Goal: Task Accomplishment & Management: Complete application form

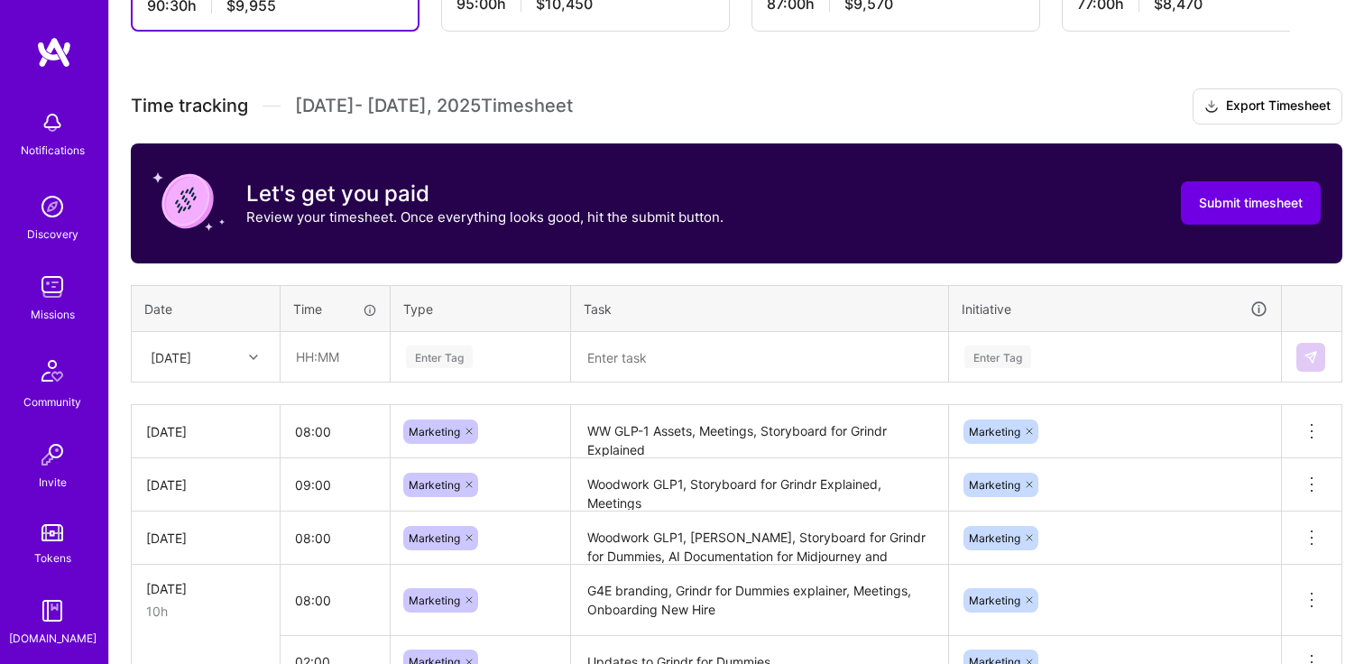
click at [255, 381] on div "[DATE]" at bounding box center [206, 357] width 146 height 48
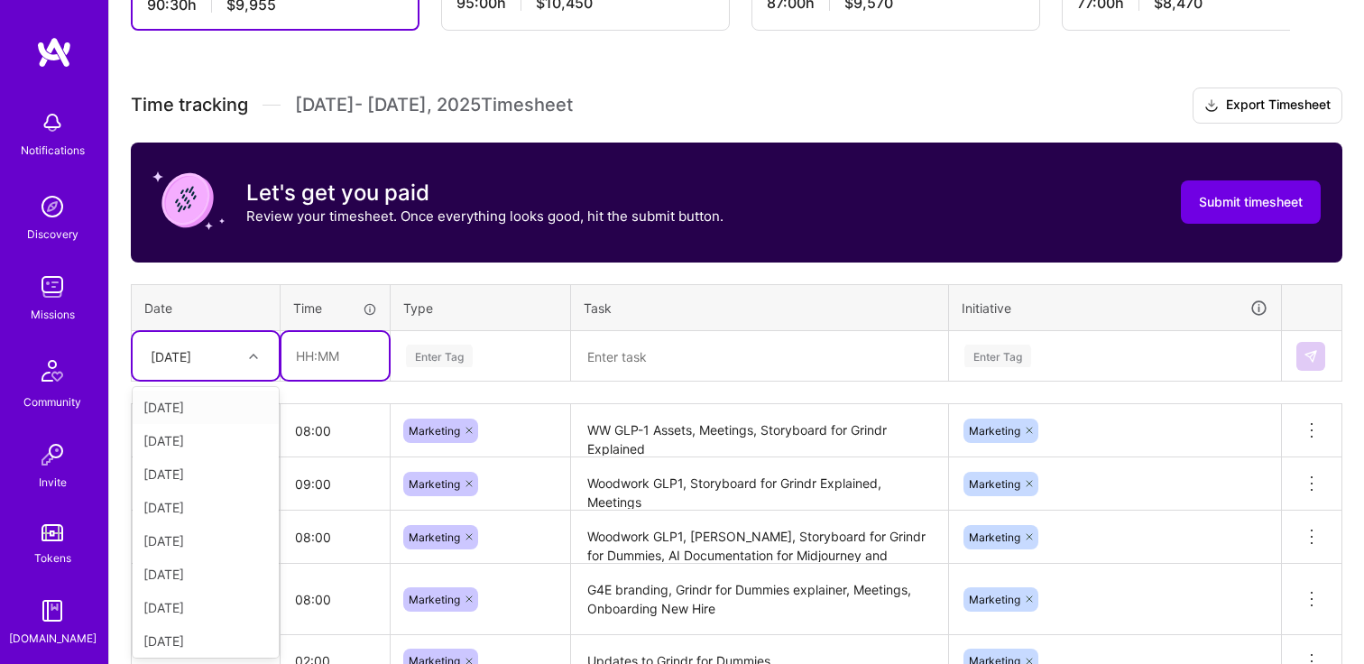
click at [331, 352] on input "text" at bounding box center [335, 356] width 107 height 48
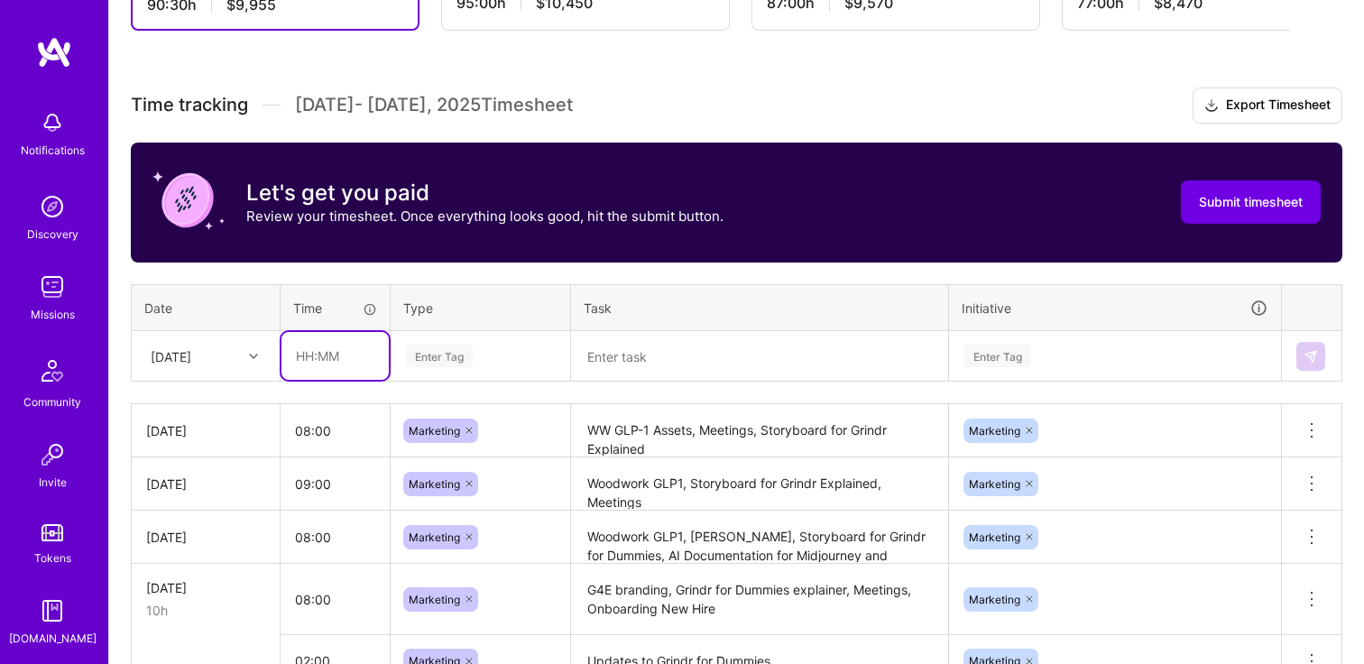
type input "09:00"
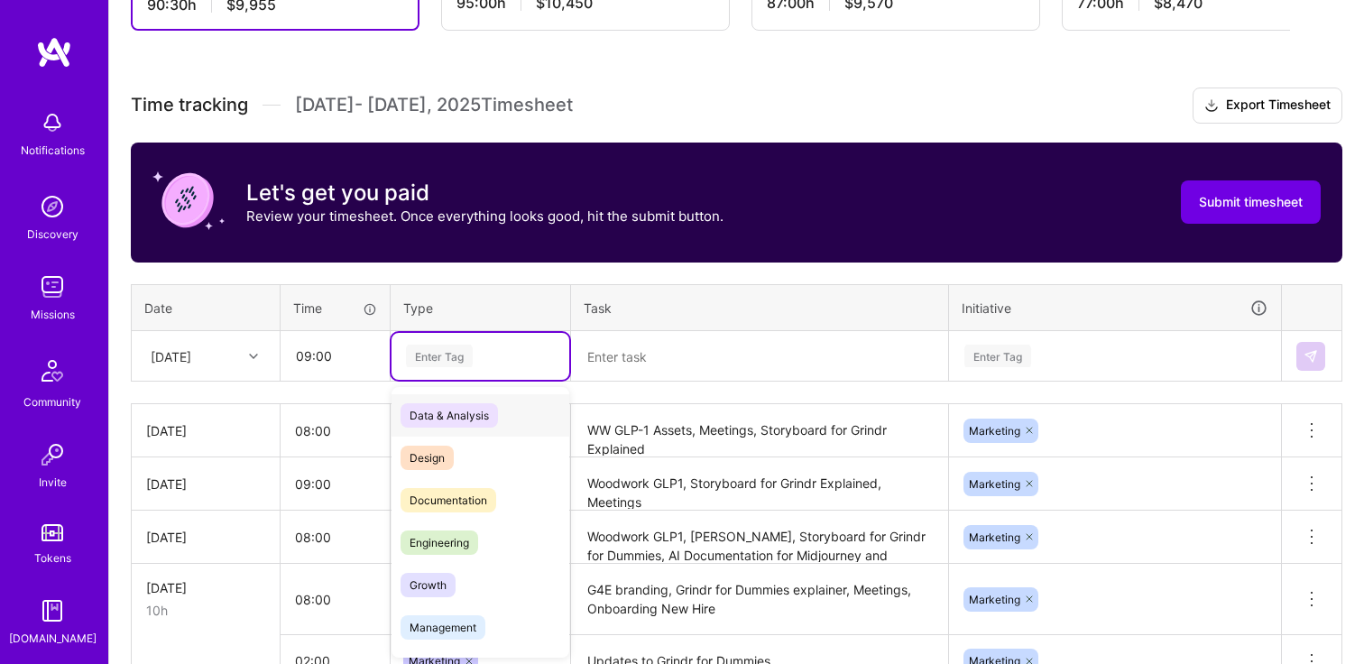
click at [454, 365] on div "Enter Tag" at bounding box center [439, 356] width 67 height 28
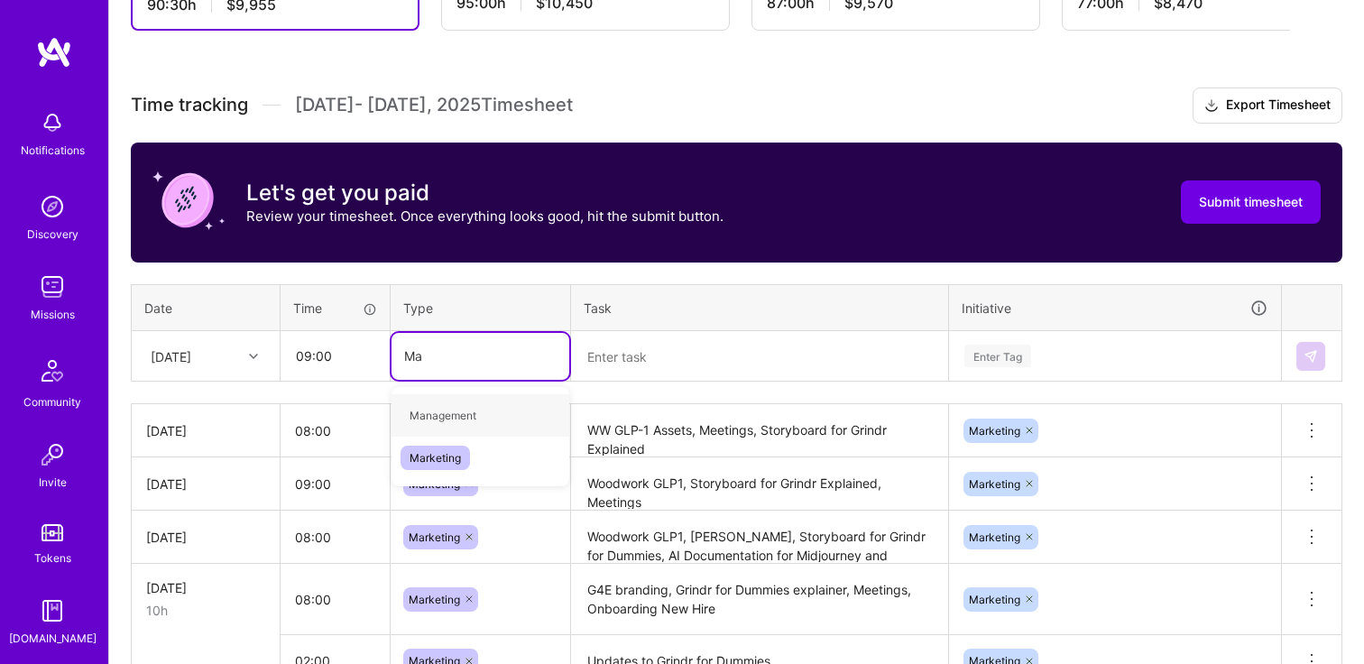
type input "Mar"
click at [447, 420] on span "Marketing" at bounding box center [435, 415] width 69 height 24
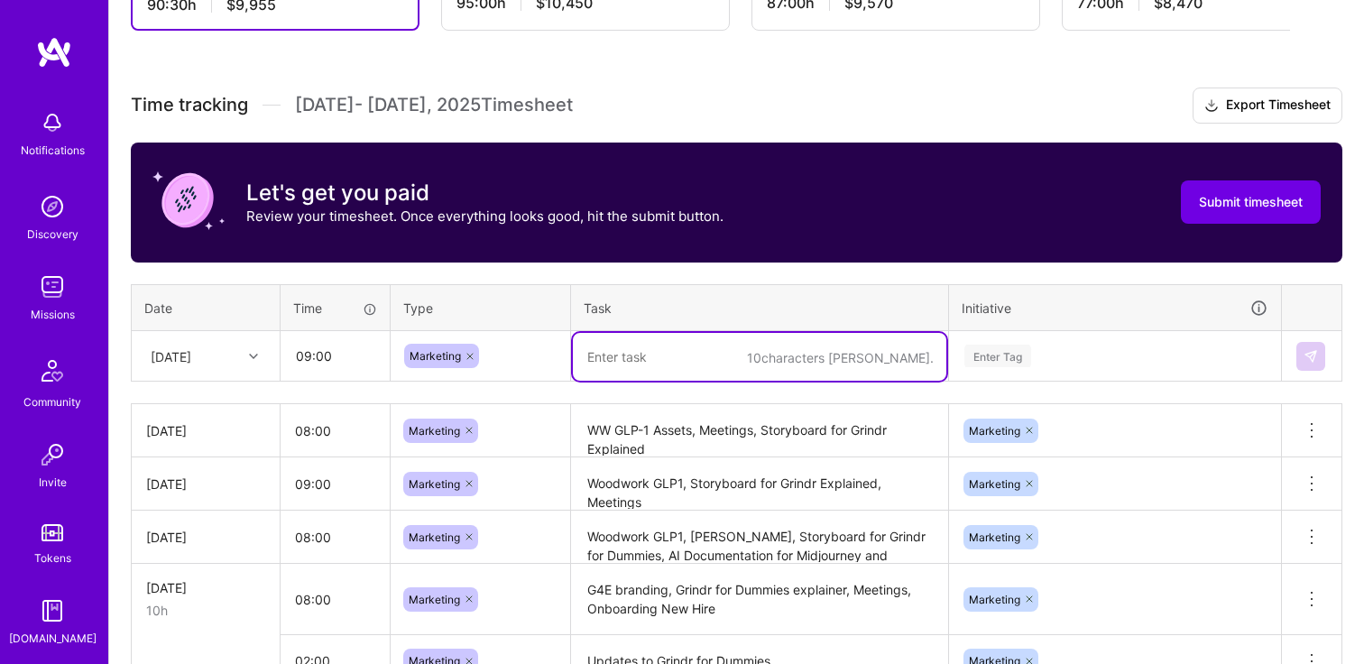
click at [632, 374] on textarea at bounding box center [760, 357] width 374 height 48
type textarea "WW GLP1 assets, meetings, G4E"
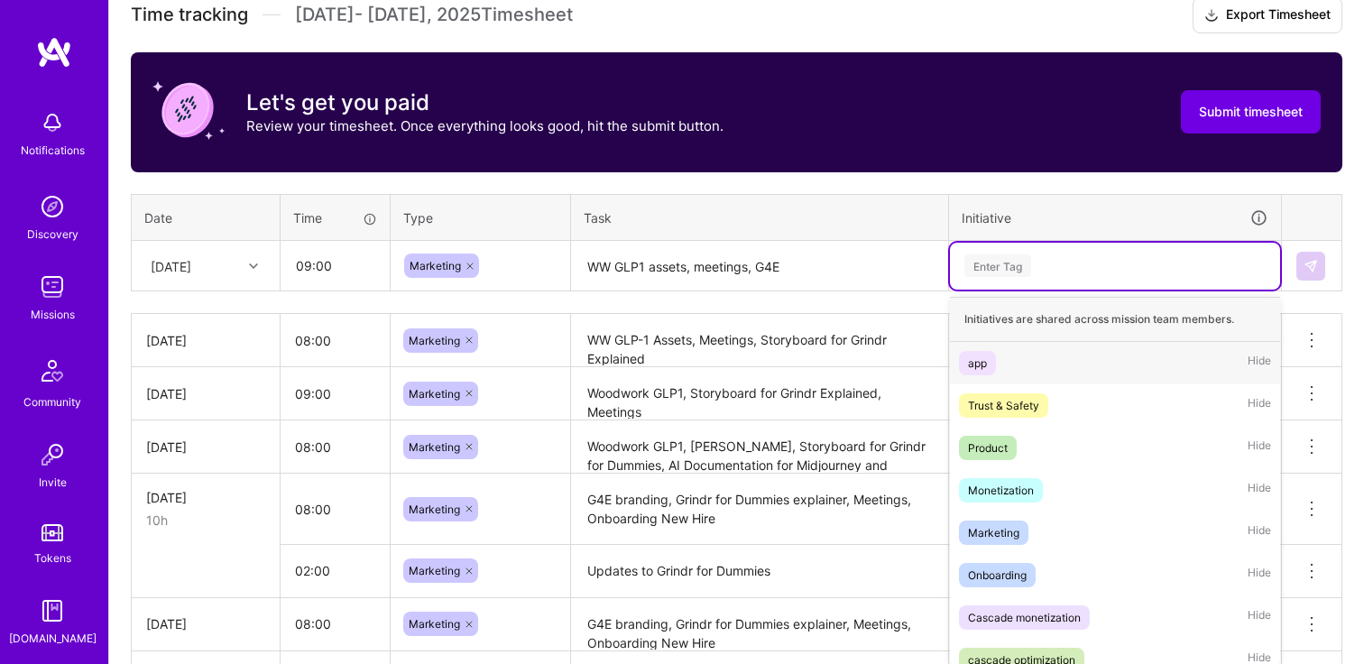
scroll to position [534, 0]
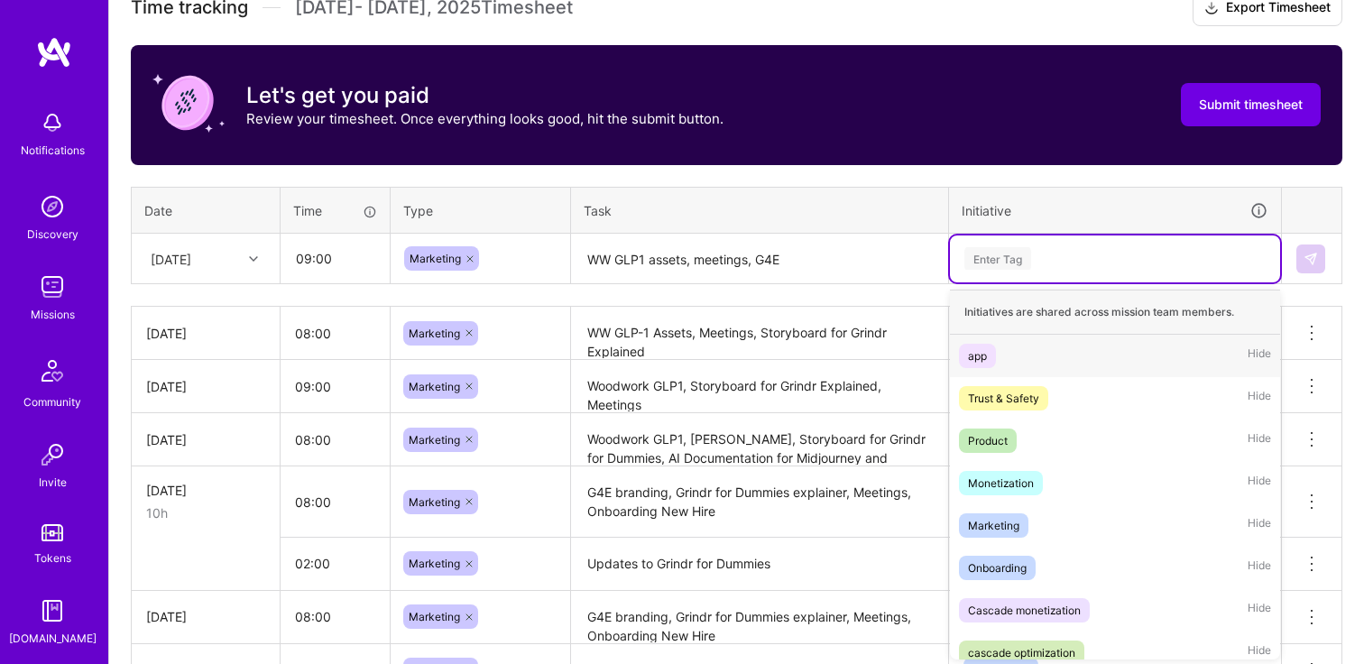
click at [1068, 282] on div "option app focused, 1 of 10. 10 results available. Use Up and Down to choose op…" at bounding box center [1115, 258] width 330 height 47
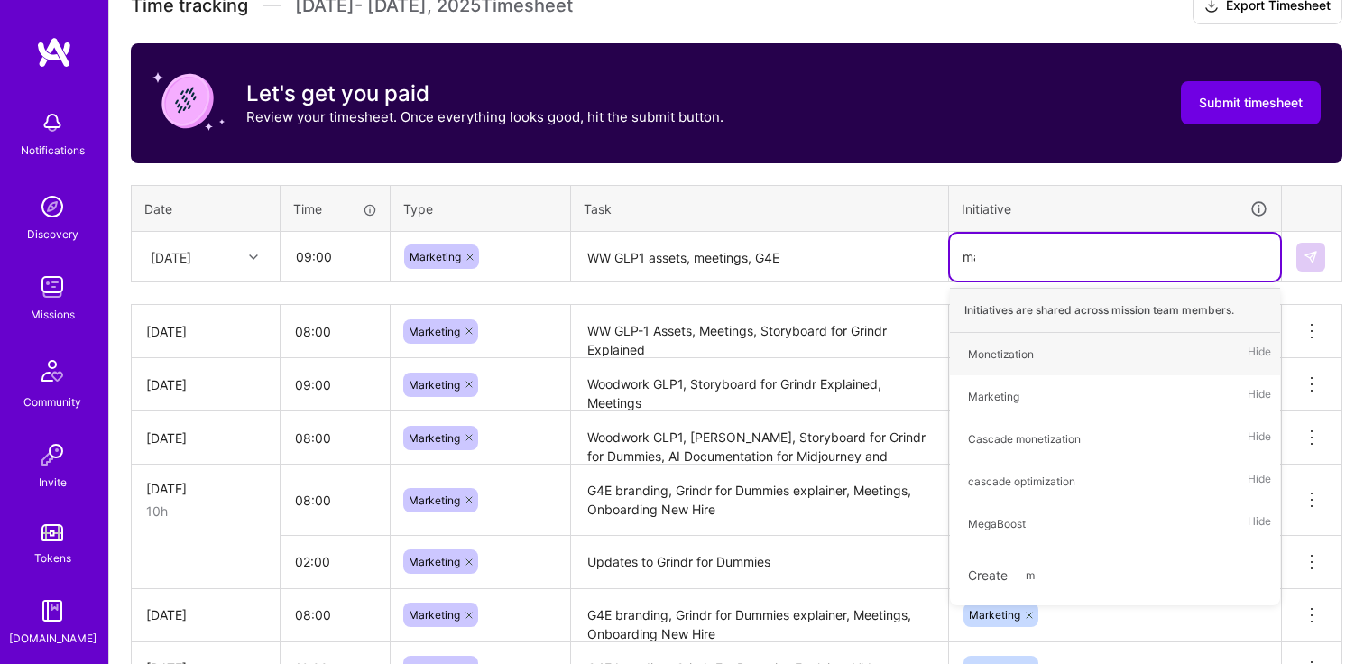
type input "mar"
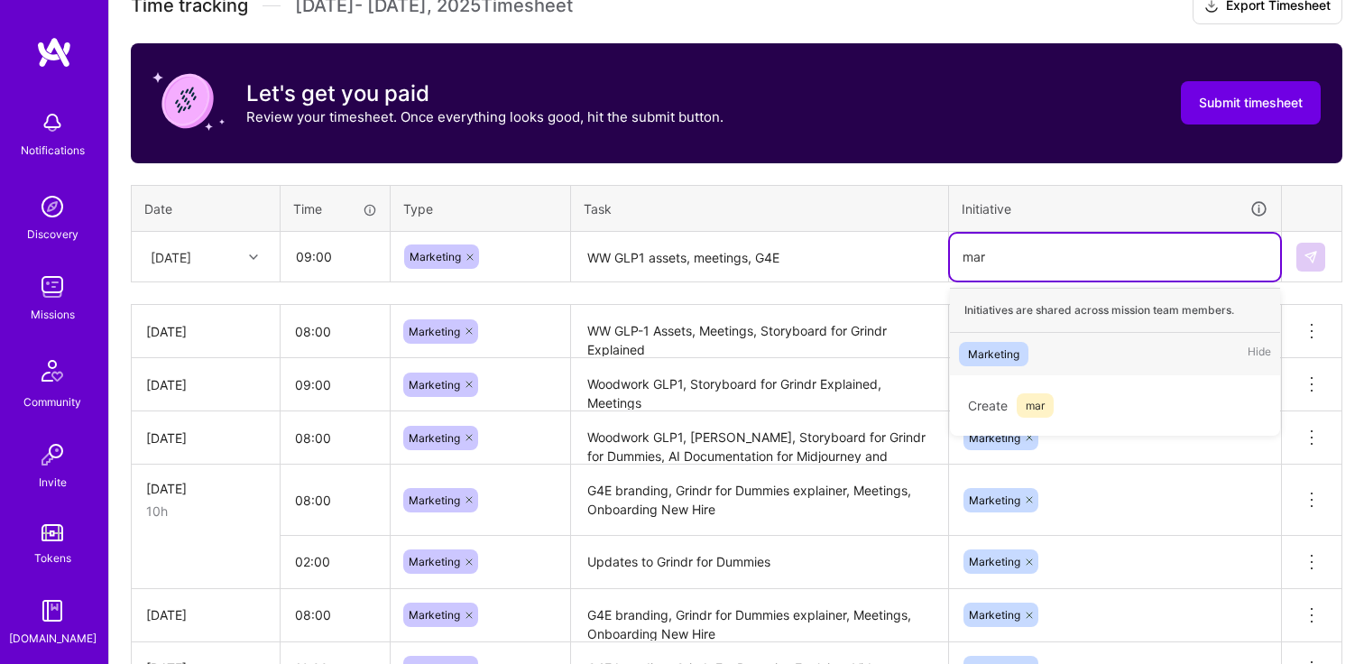
click at [1054, 345] on div "Marketing Hide" at bounding box center [1115, 354] width 330 height 42
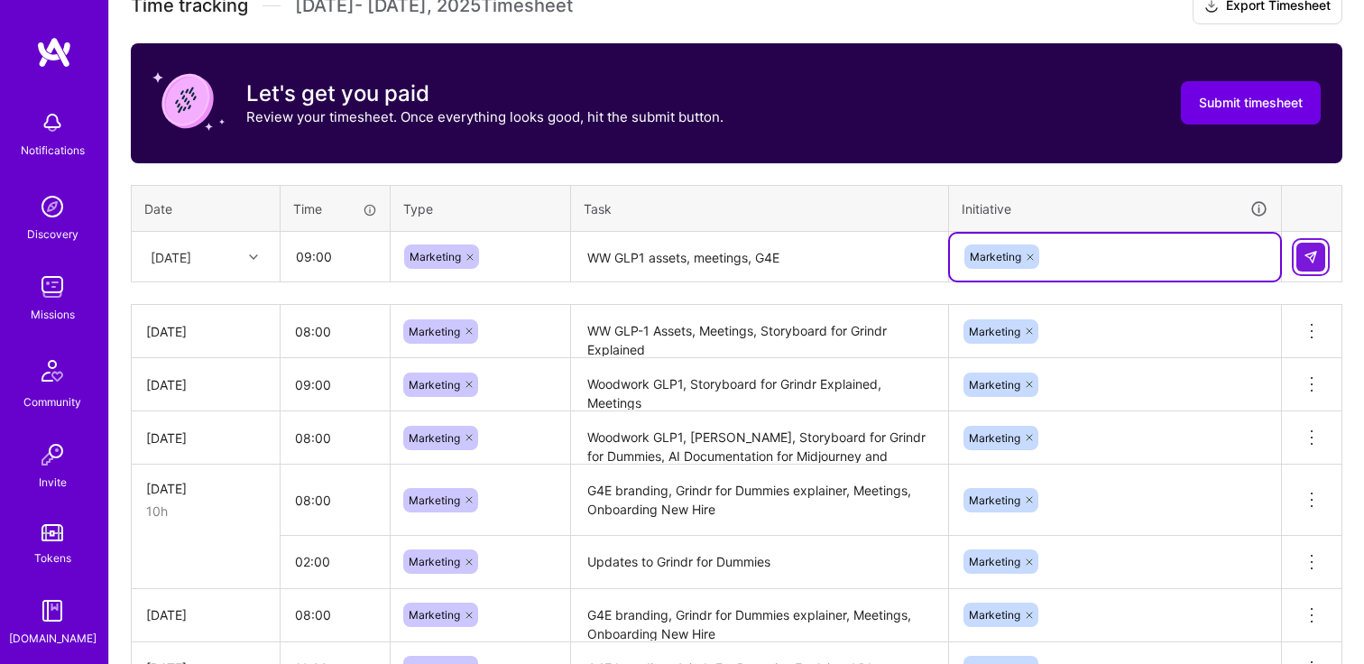
click at [1302, 250] on button at bounding box center [1311, 257] width 29 height 29
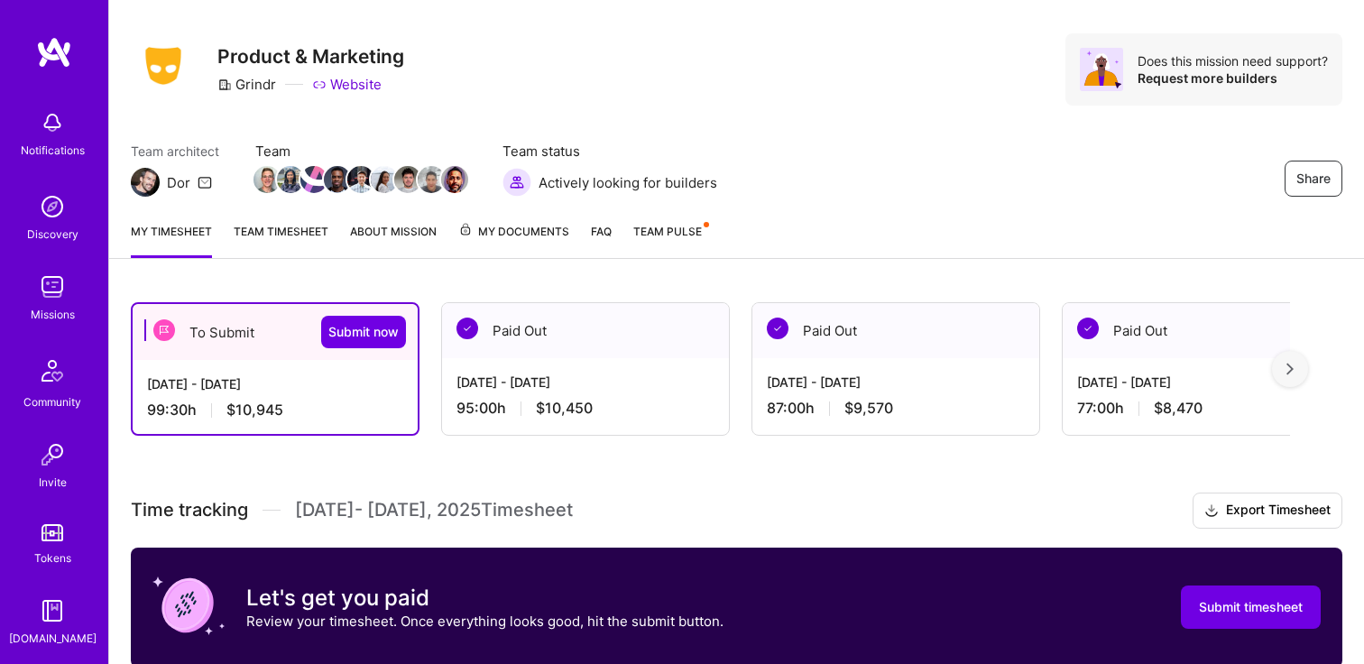
scroll to position [22, 0]
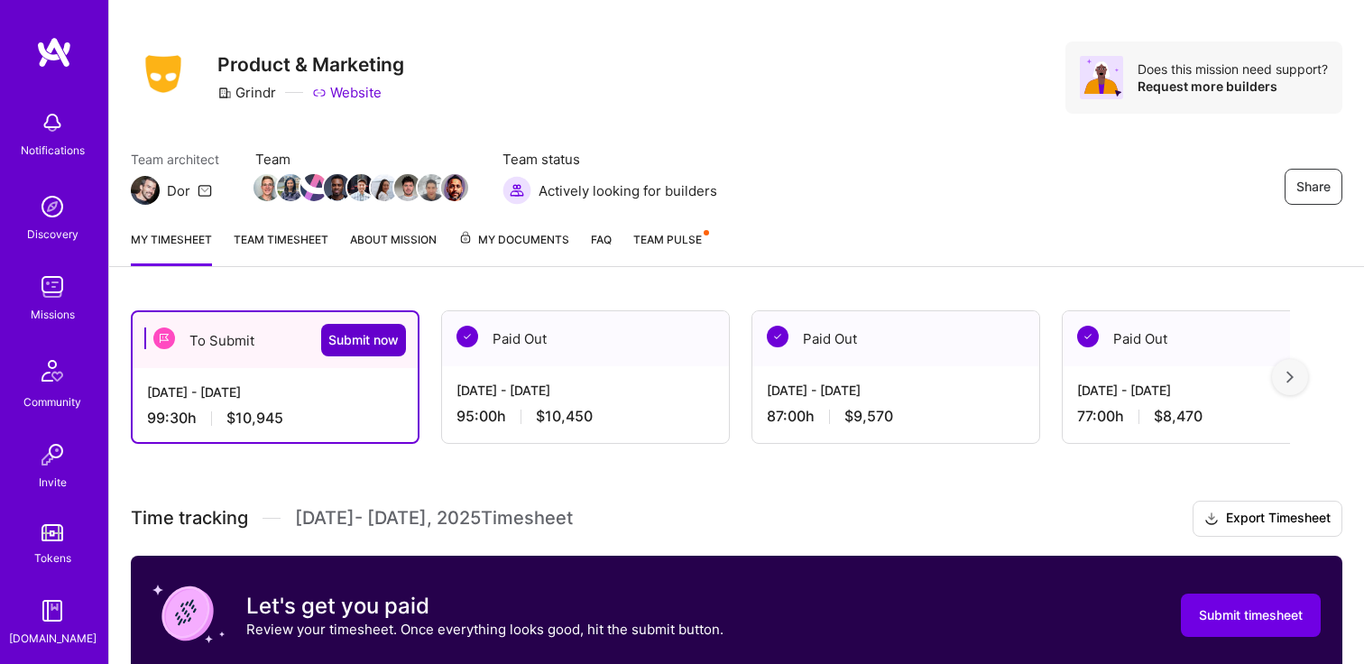
click at [378, 336] on span "Submit now" at bounding box center [363, 340] width 70 height 18
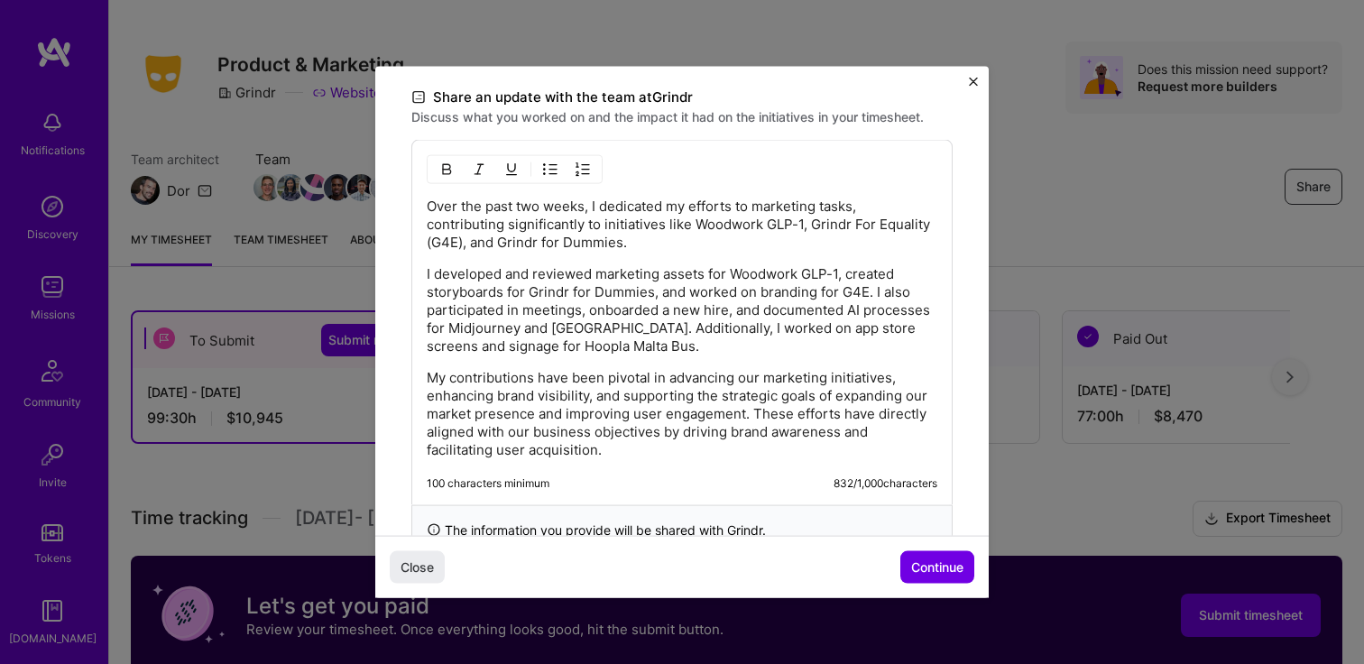
scroll to position [551, 0]
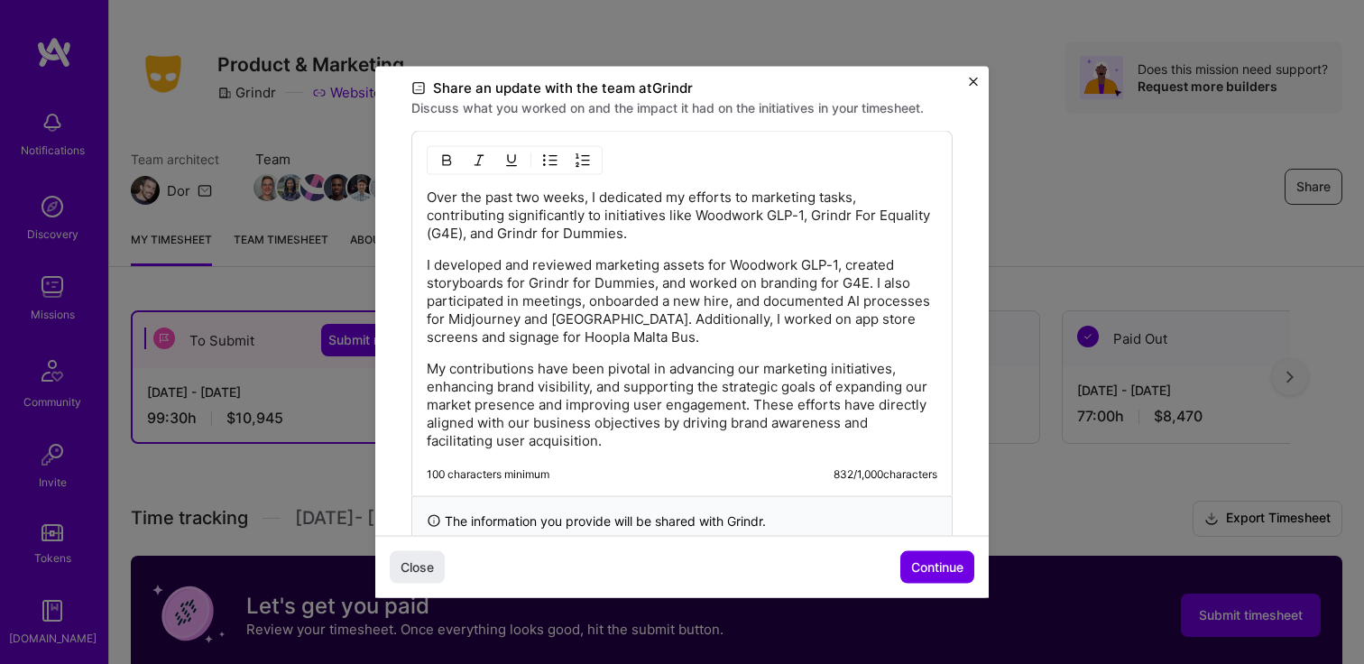
click at [600, 227] on p "Over the past two weeks, I dedicated my efforts to marketing tasks, contributin…" at bounding box center [682, 216] width 511 height 54
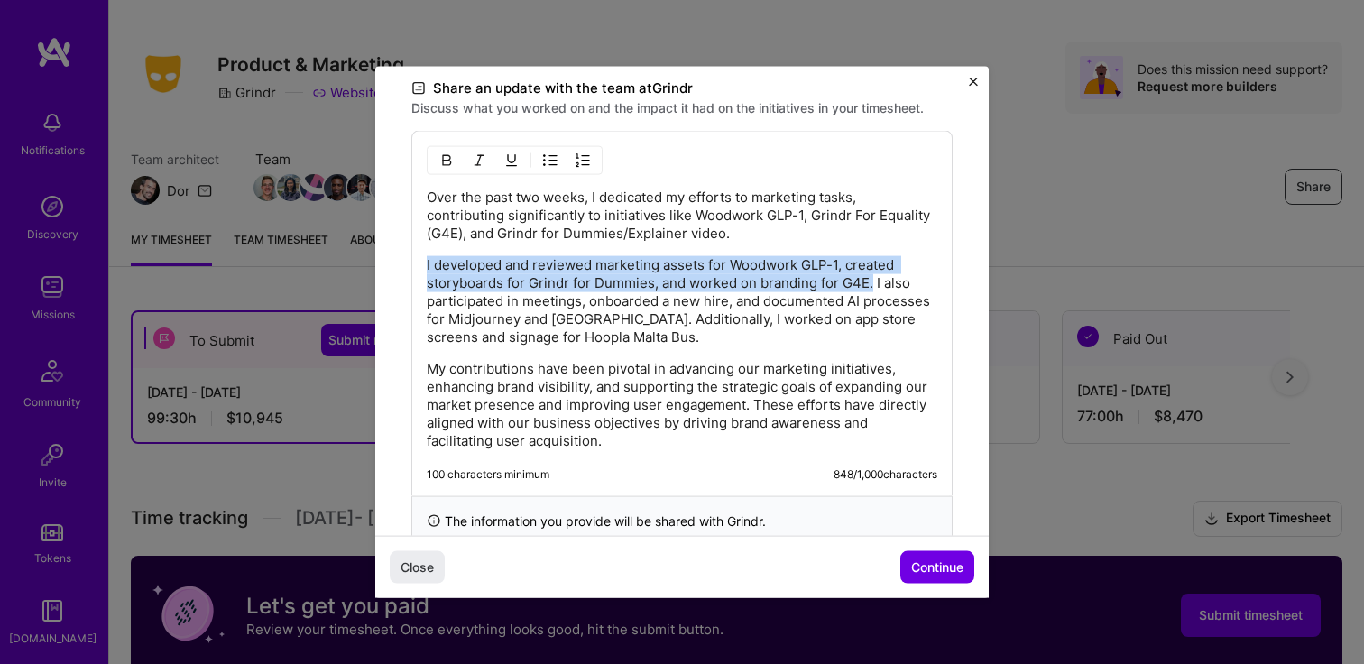
drag, startPoint x: 873, startPoint y: 282, endPoint x: 390, endPoint y: 263, distance: 483.1
click at [390, 263] on div "Demo day Take a moment to reflect on what you've built over the last two weeks …" at bounding box center [682, 48] width 614 height 1066
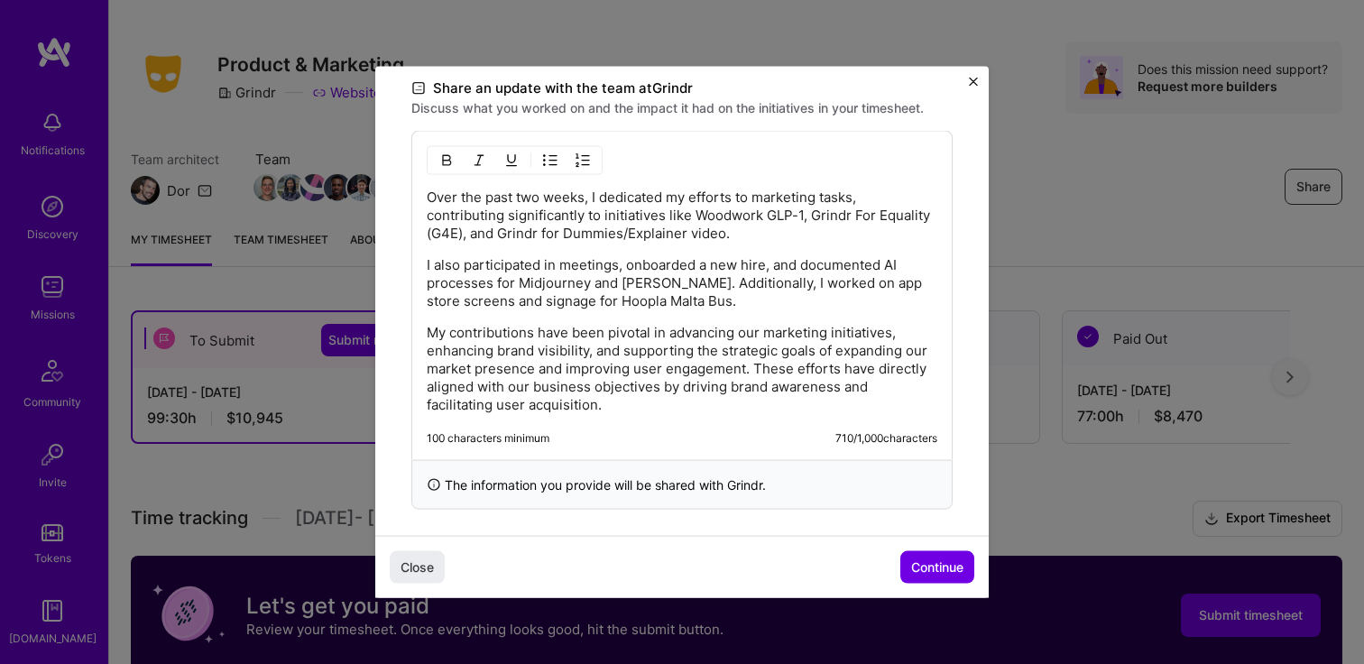
scroll to position [562, 0]
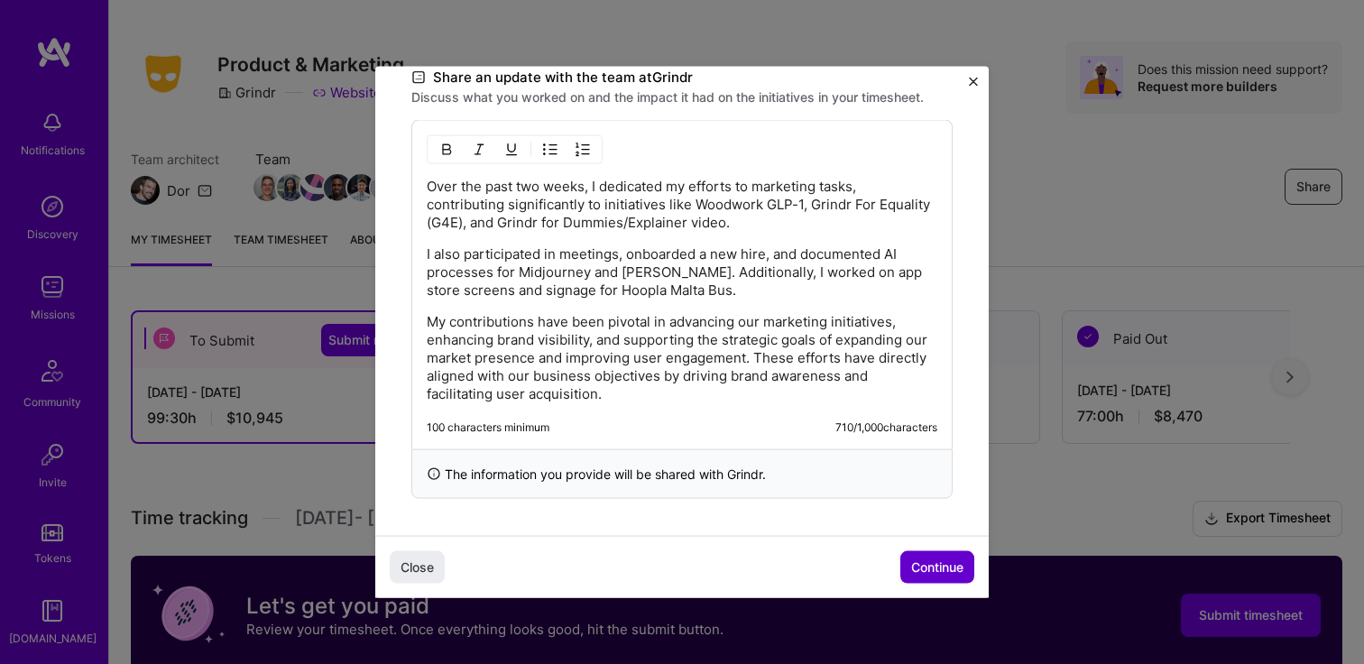
click at [913, 557] on button "Continue" at bounding box center [937, 566] width 74 height 32
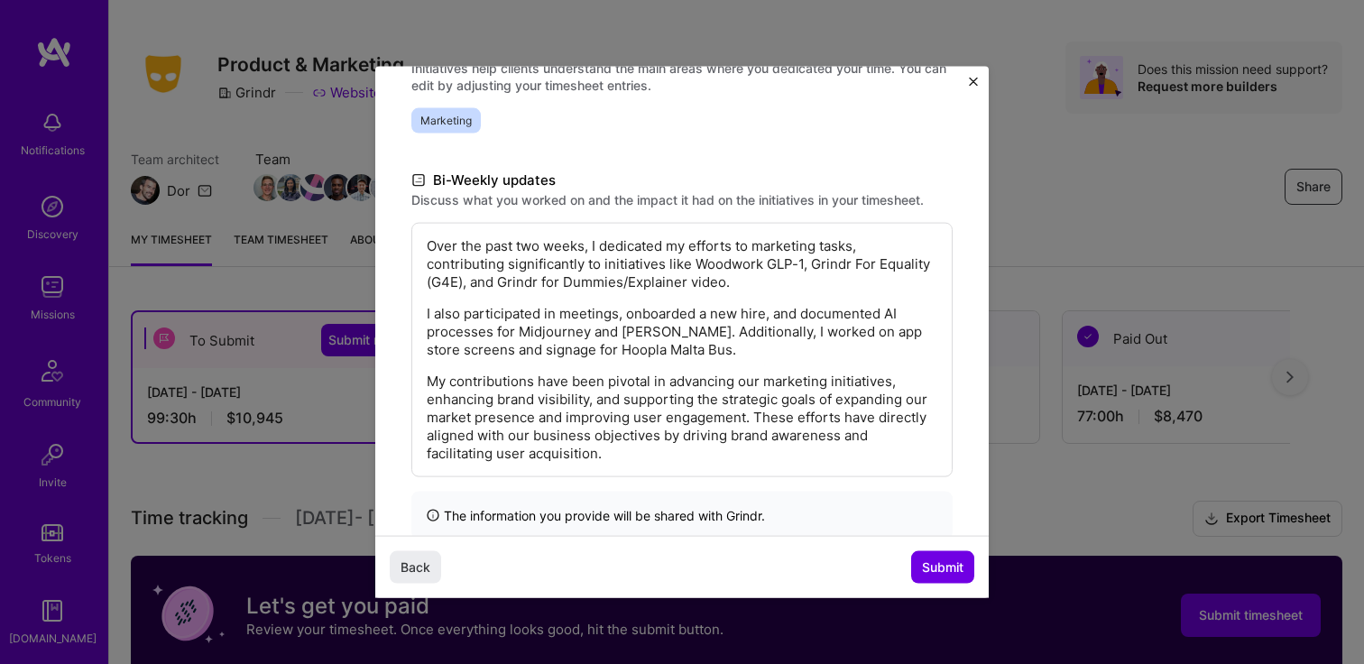
scroll to position [301, 0]
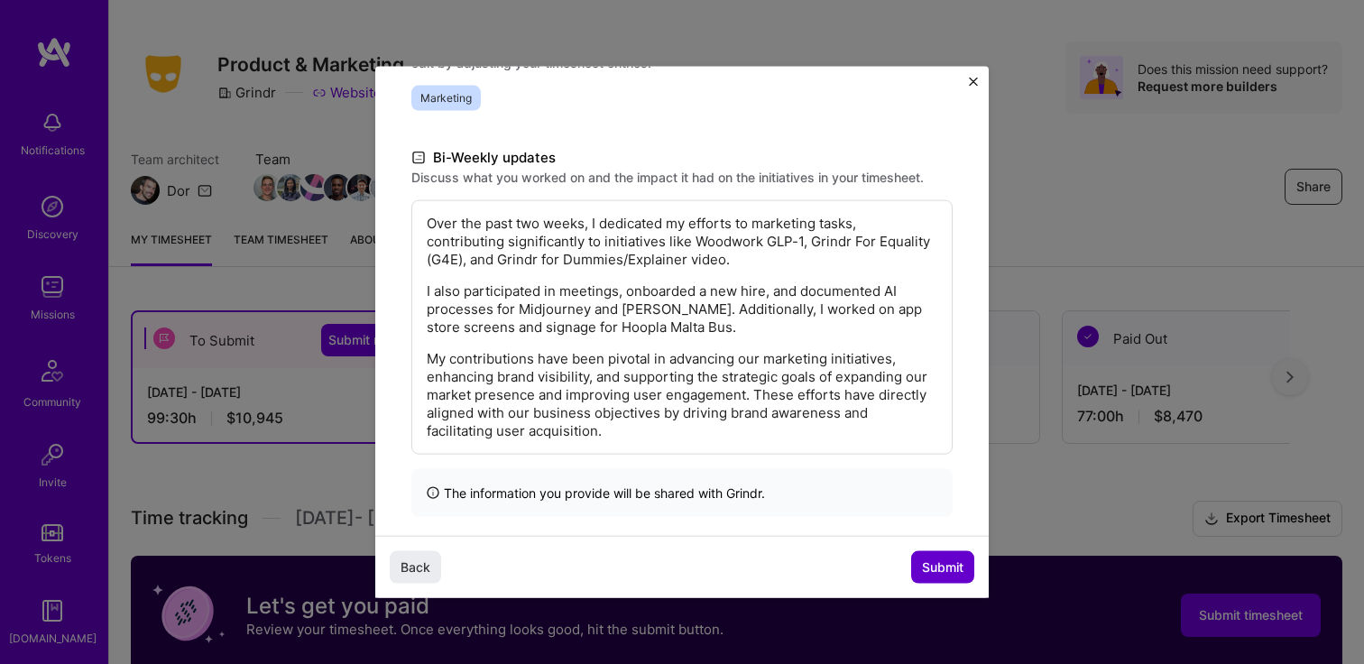
click at [948, 562] on span "Submit" at bounding box center [943, 567] width 42 height 18
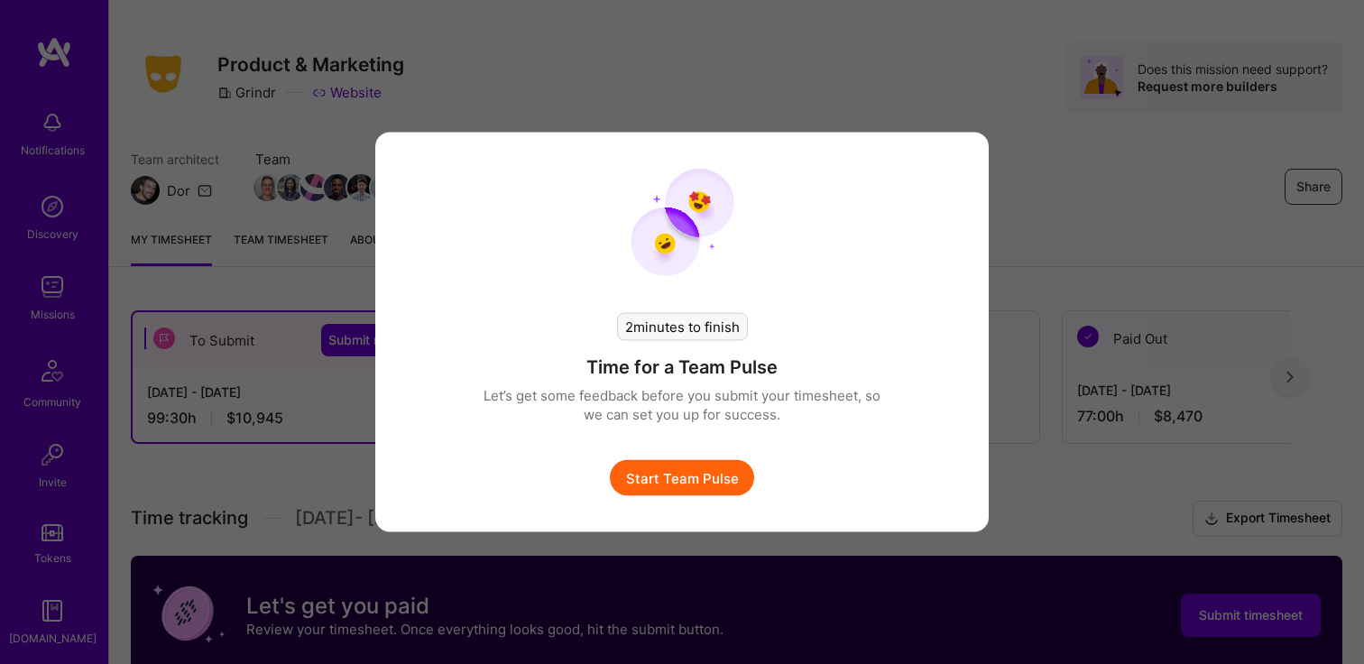
click at [714, 478] on button "Start Team Pulse" at bounding box center [682, 478] width 144 height 36
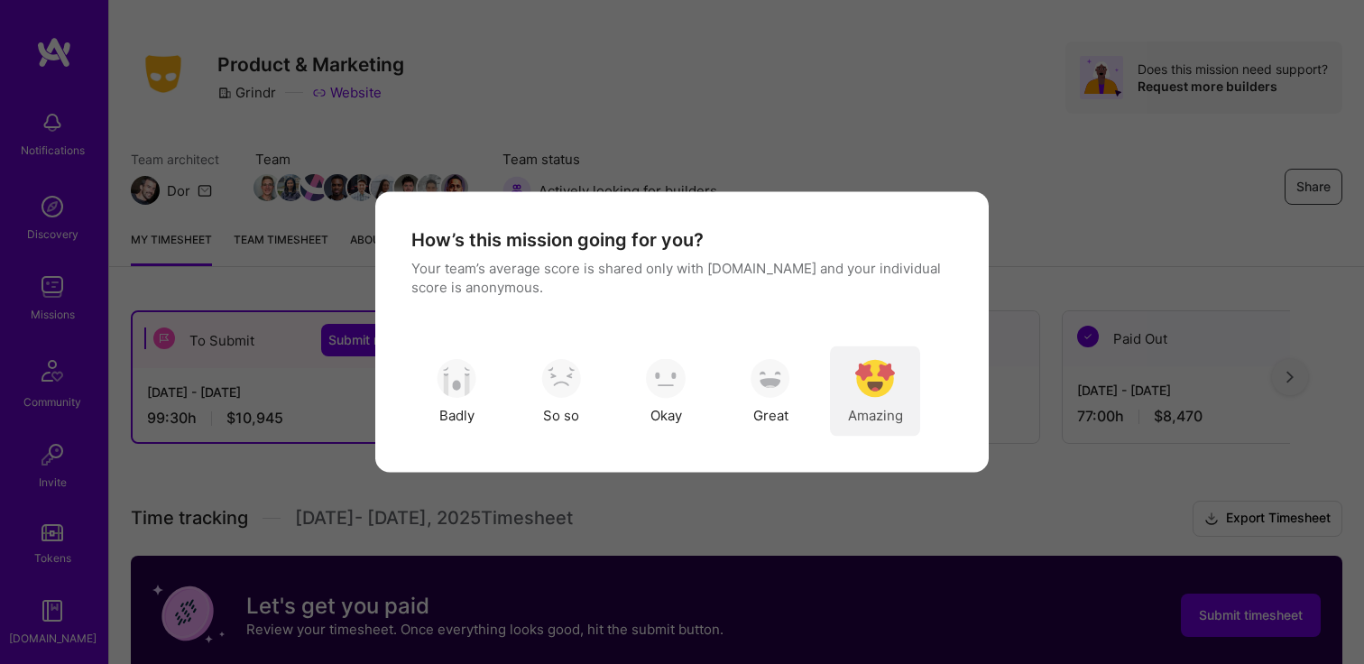
click at [890, 389] on img "modal" at bounding box center [875, 378] width 40 height 40
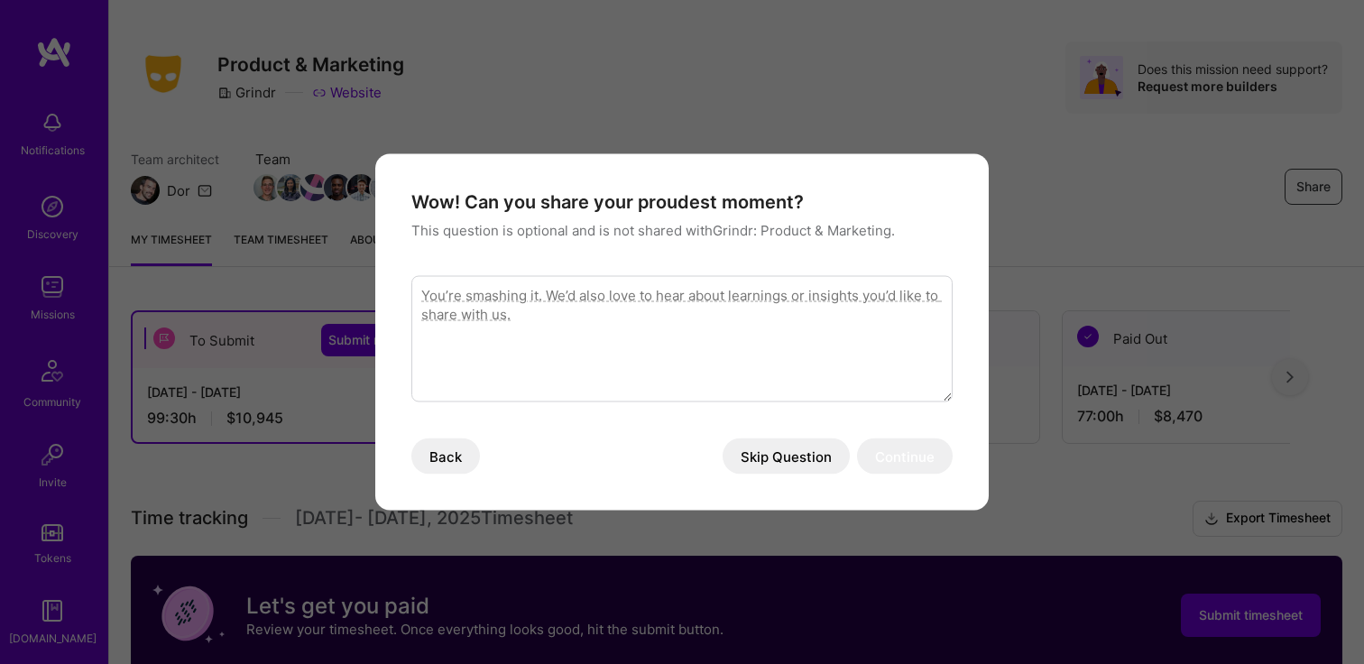
click at [697, 361] on textarea "modal" at bounding box center [681, 339] width 541 height 126
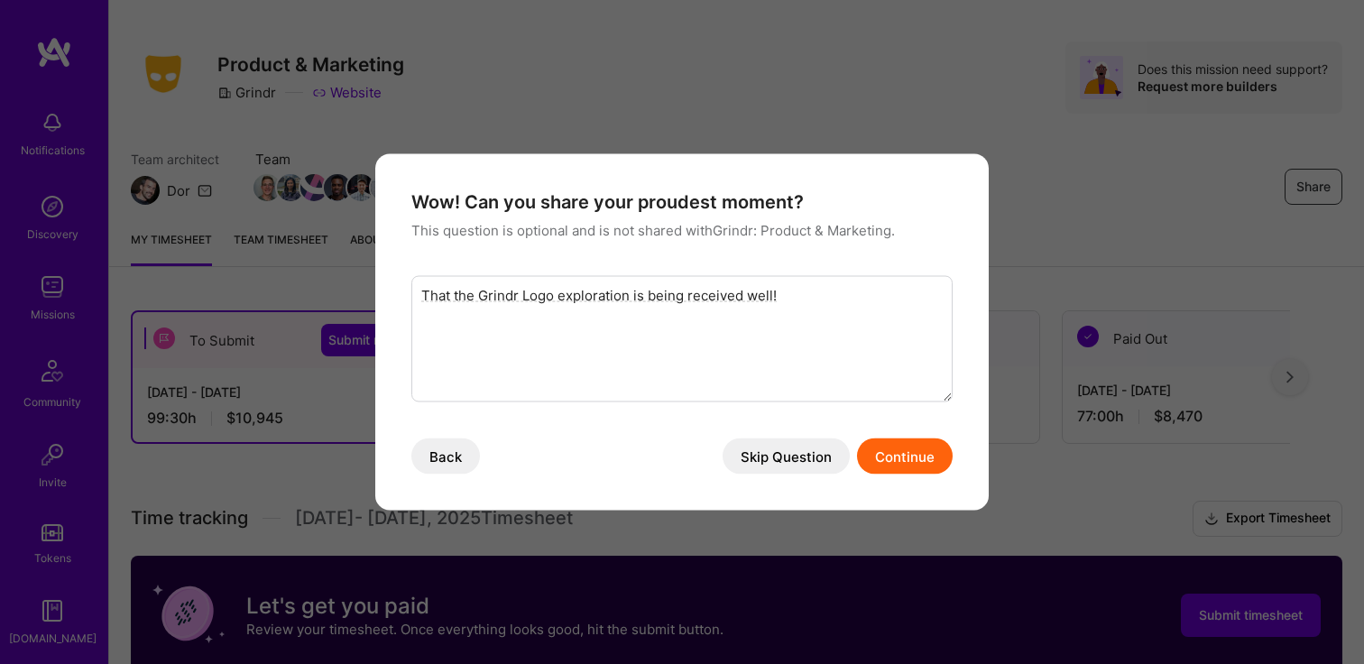
type textarea "That the Grindr Logo exploration is being received well!"
click at [909, 457] on button "Continue" at bounding box center [905, 457] width 96 height 36
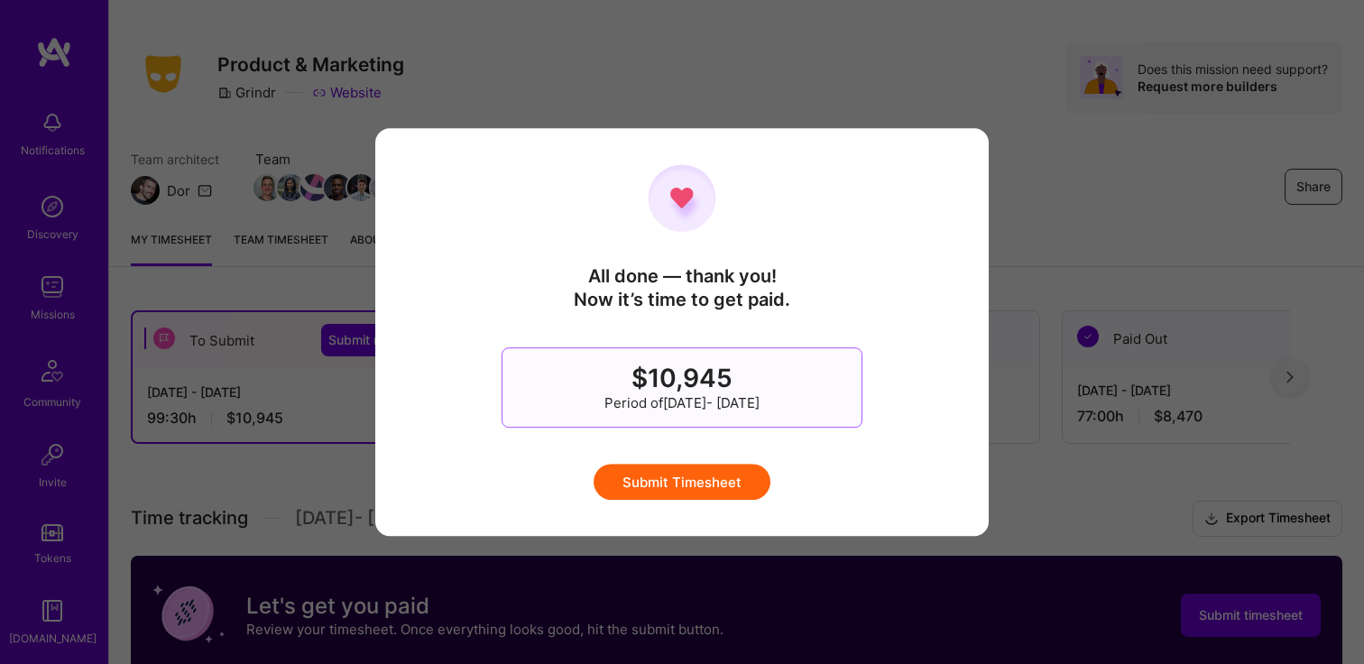
click at [730, 470] on button "Submit Timesheet" at bounding box center [682, 482] width 177 height 36
